Goal: Register for event/course

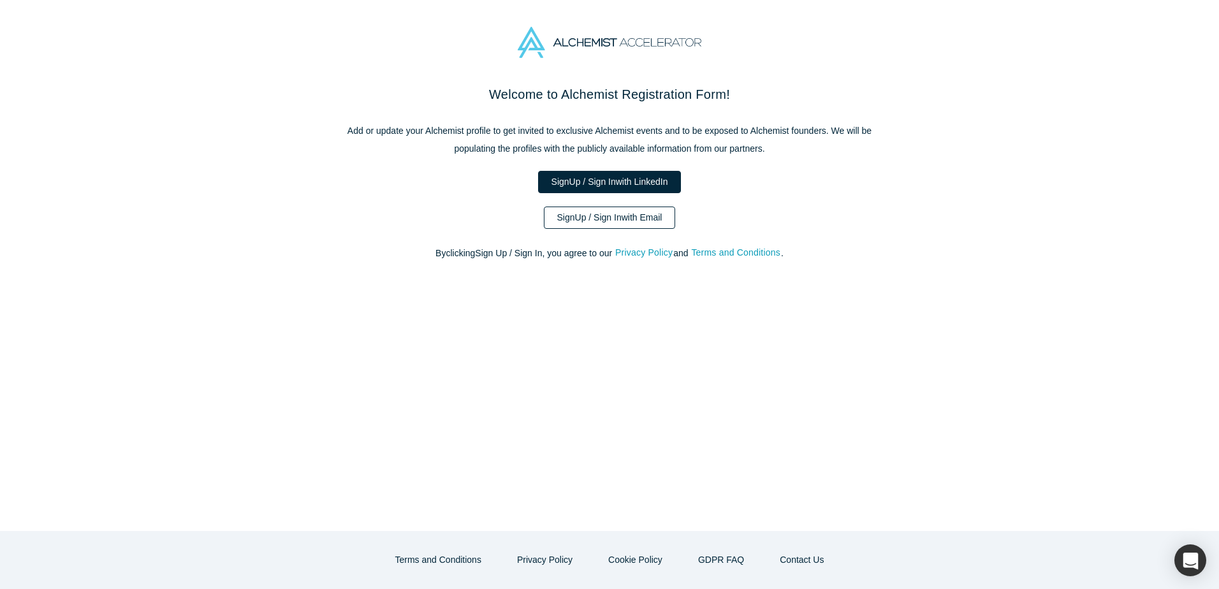
click at [589, 227] on link "Sign Up / Sign In with Email" at bounding box center [610, 218] width 132 height 22
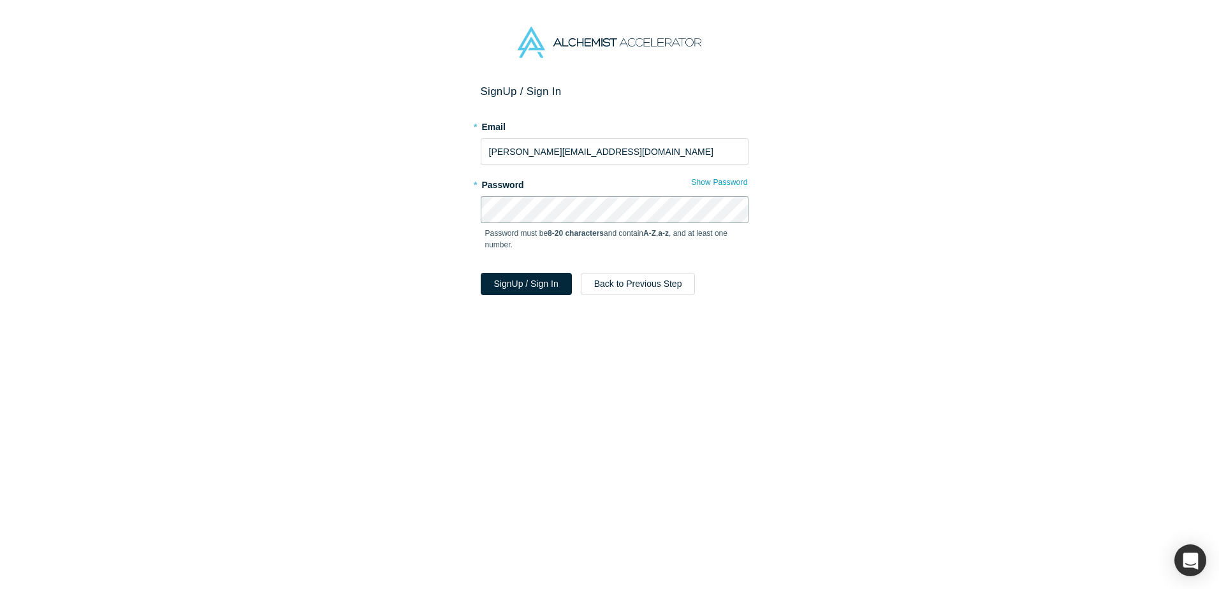
click at [481, 273] on button "Sign Up / Sign In" at bounding box center [526, 284] width 91 height 22
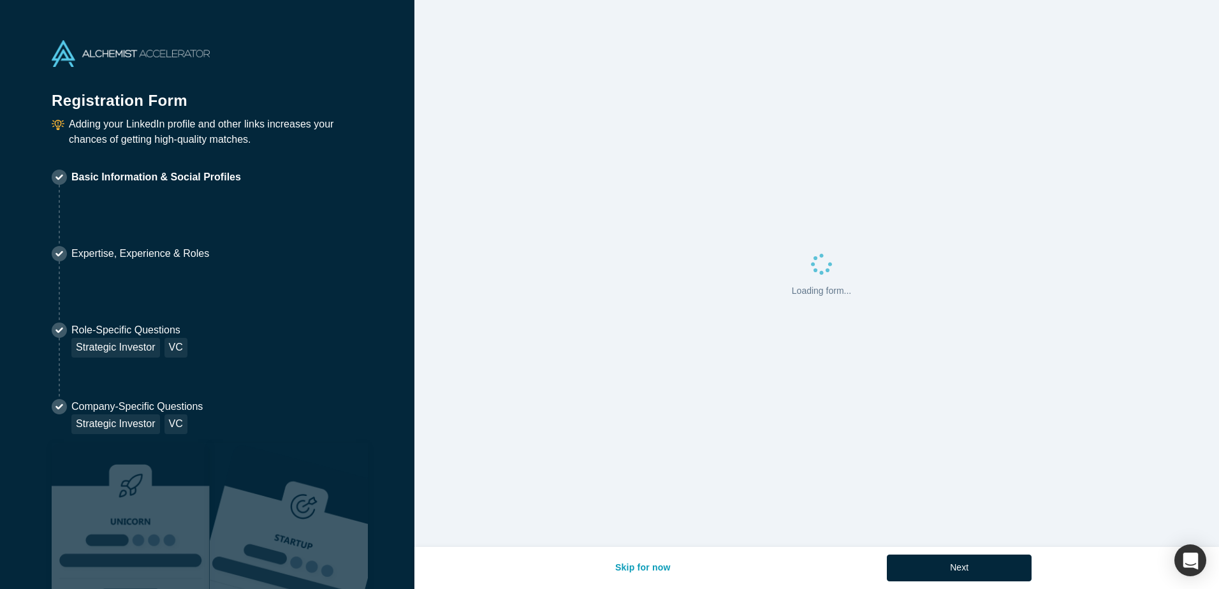
select select "US"
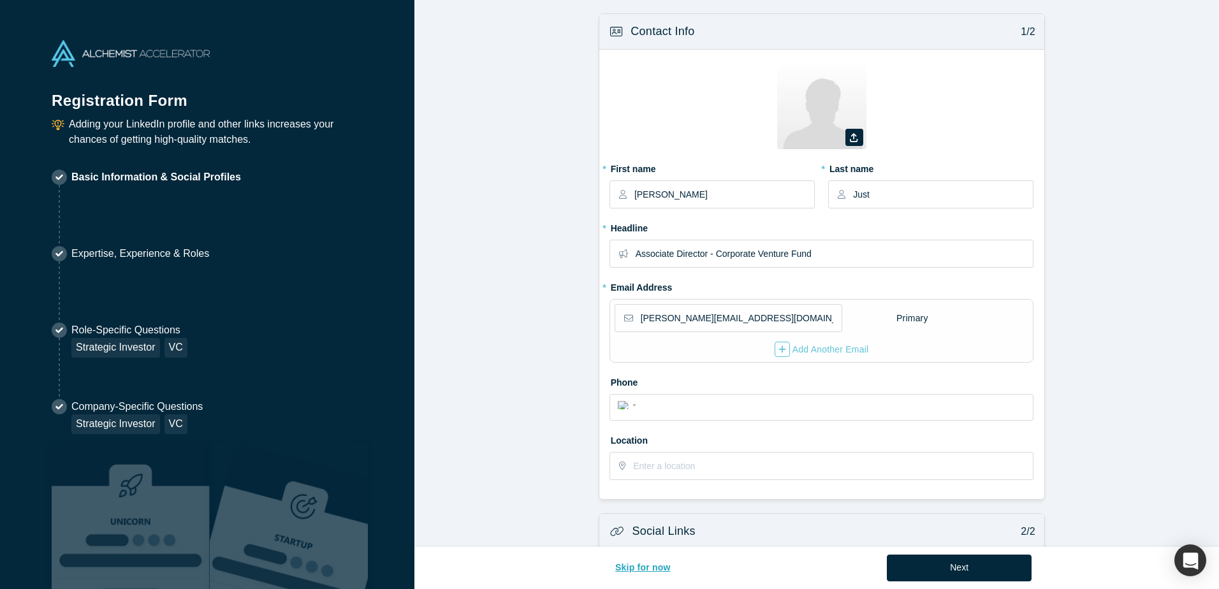
click at [652, 564] on button "Skip for now" at bounding box center [643, 568] width 82 height 27
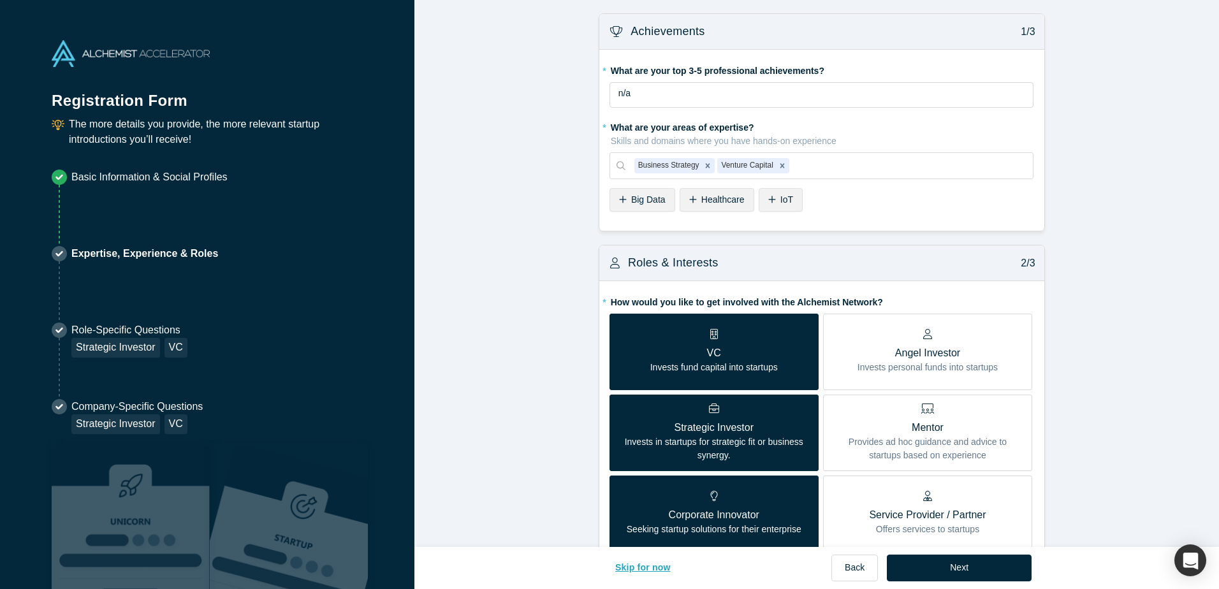
click at [649, 567] on button "Skip for now" at bounding box center [643, 568] width 82 height 27
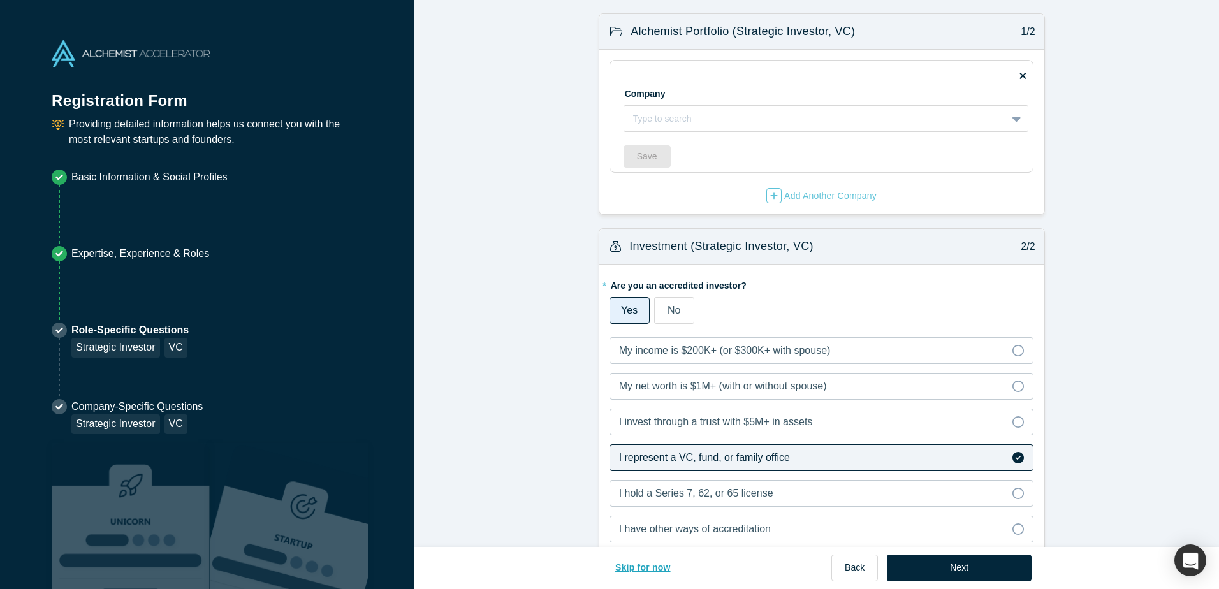
click at [649, 567] on button "Skip for now" at bounding box center [643, 568] width 82 height 27
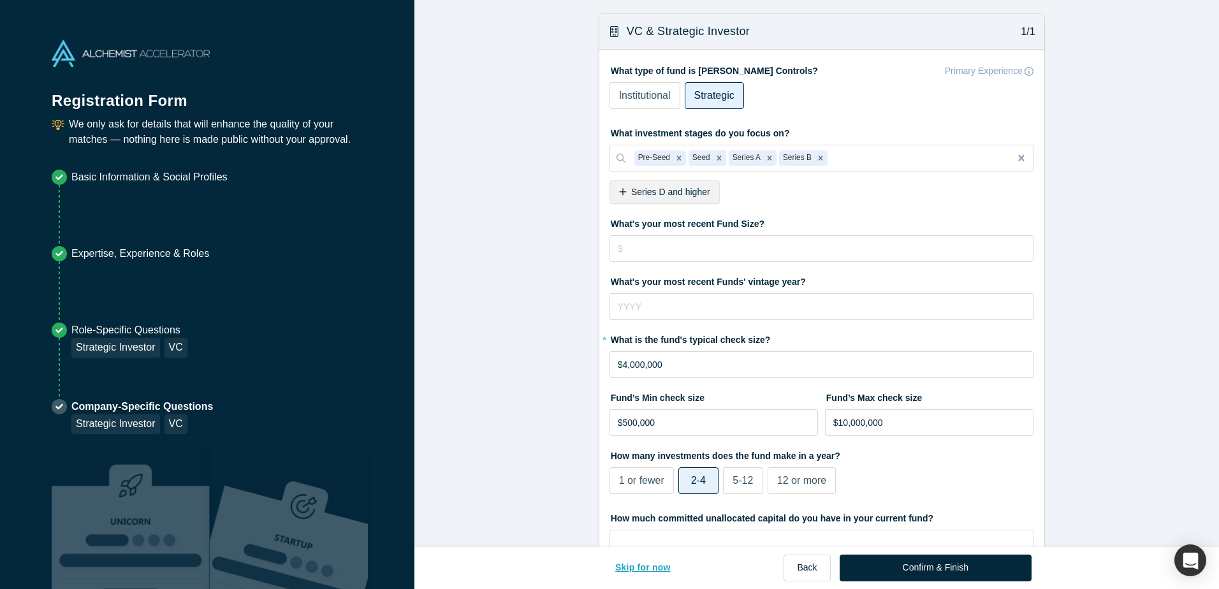
click at [647, 568] on button "Skip for now" at bounding box center [643, 568] width 82 height 27
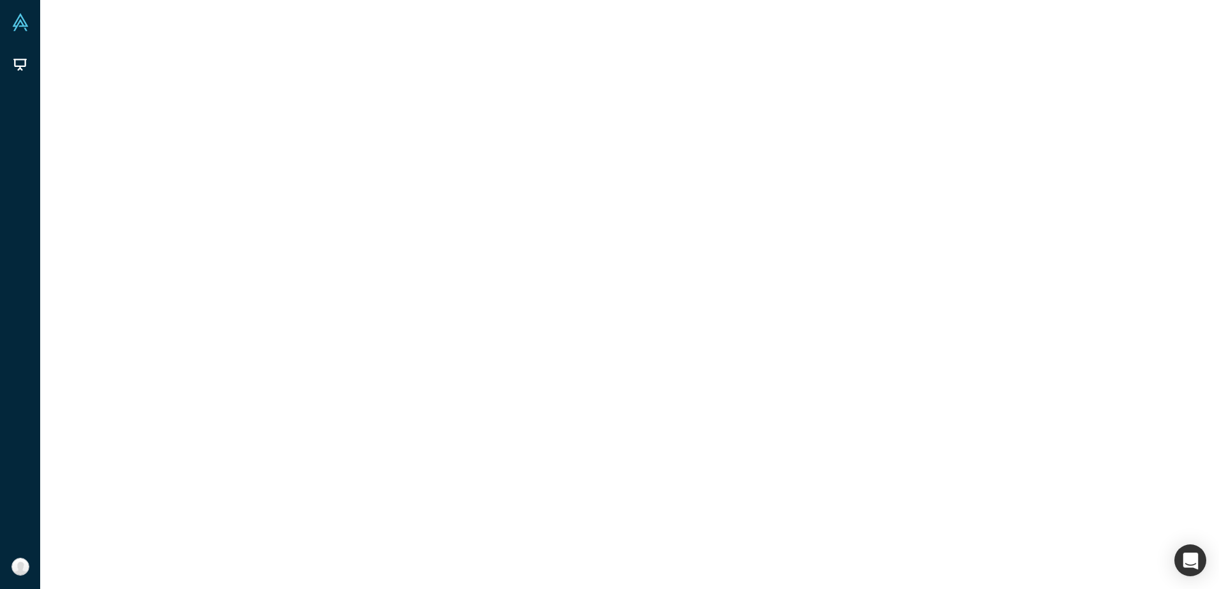
click at [901, 576] on div at bounding box center [629, 294] width 1179 height 589
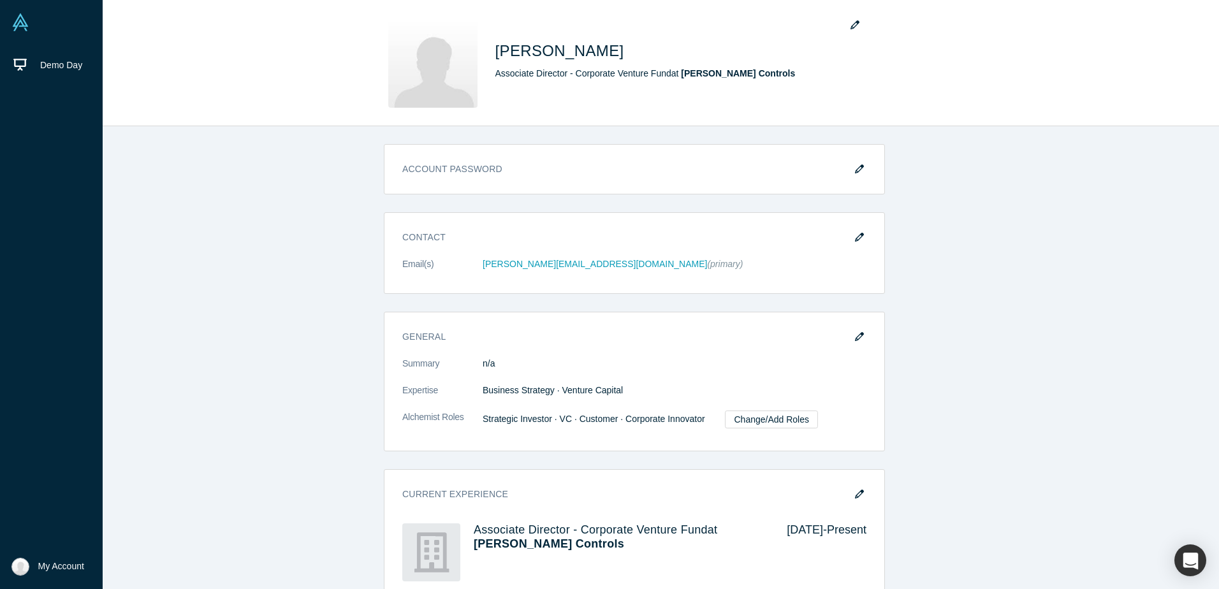
click at [41, 565] on span "My Account" at bounding box center [61, 566] width 46 height 13
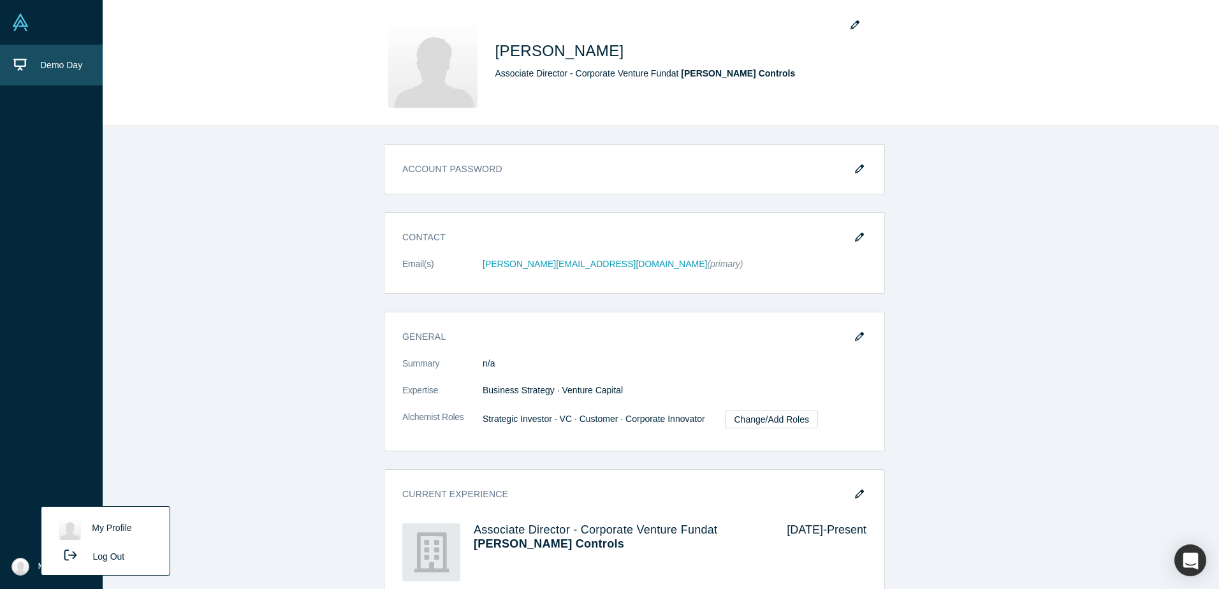
click at [49, 64] on span "Demo Day" at bounding box center [61, 65] width 42 height 10
